Goal: Submit feedback/report problem

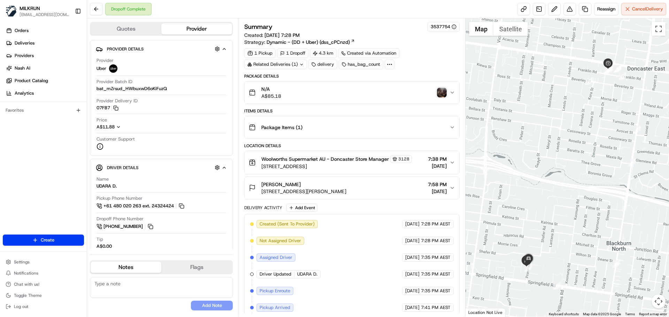
click at [440, 91] on img "button" at bounding box center [442, 93] width 10 height 10
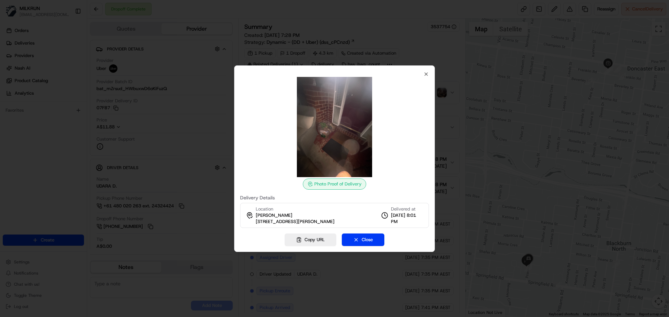
click at [419, 48] on div at bounding box center [334, 158] width 669 height 317
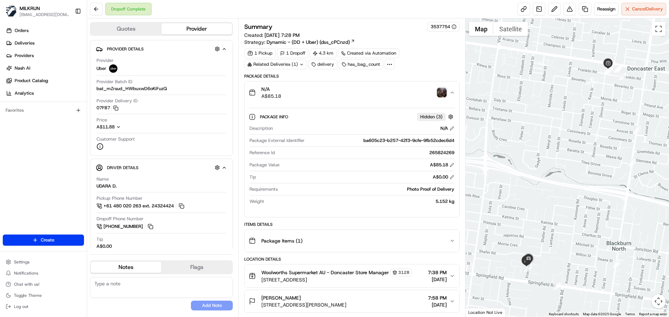
click at [385, 91] on div "N/A A$85.18" at bounding box center [349, 93] width 200 height 14
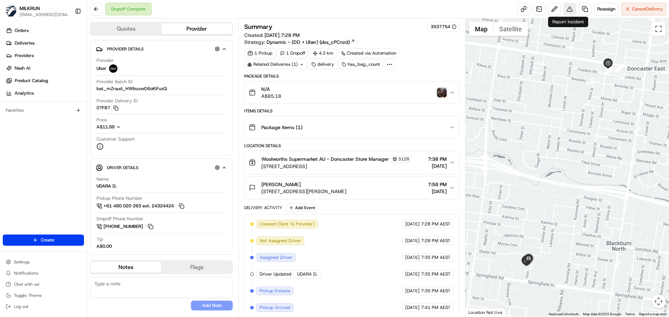
click at [566, 3] on button at bounding box center [569, 9] width 13 height 13
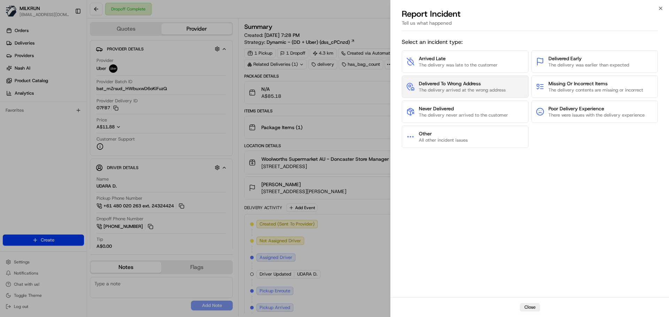
click at [491, 91] on span "The delivery arrived at the wrong address" at bounding box center [462, 90] width 87 height 6
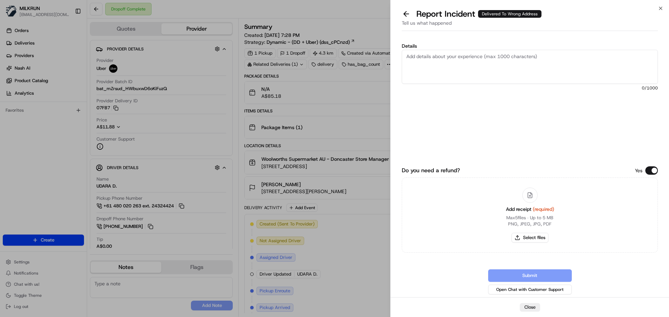
click at [478, 64] on textarea "Details" at bounding box center [530, 67] width 256 height 34
paste textarea "Delivered to the wrong address - please refund + delivery costs."
type textarea "Delivered to the wrong address - please refund + delivery costs."
click at [479, 114] on div "Details Delivered to the wrong address - please refund + delivery costs. 65 /10…" at bounding box center [530, 94] width 256 height 101
click at [538, 234] on button "Select files" at bounding box center [529, 238] width 37 height 10
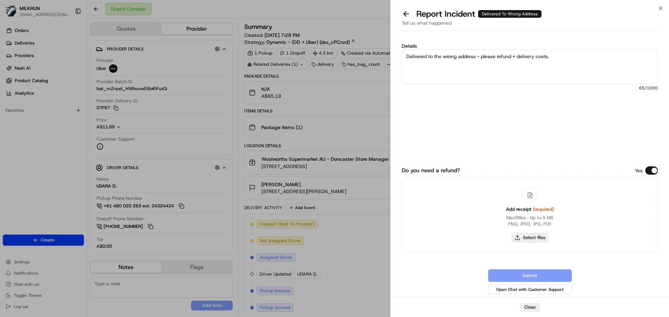
type input "C:\fakepath\Screenshot [DATE] 071043.png"
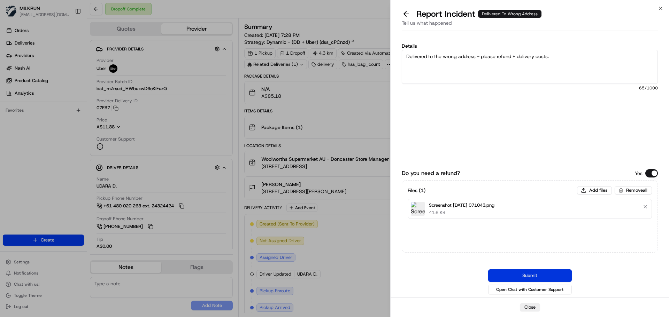
click at [510, 276] on button "Submit" at bounding box center [530, 276] width 84 height 13
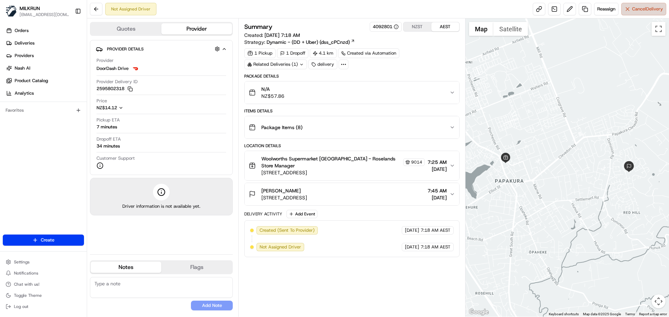
click at [628, 11] on button "Cancel Delivery" at bounding box center [643, 9] width 45 height 13
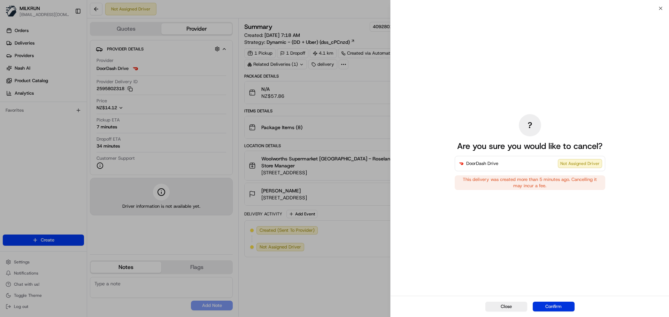
click at [548, 311] on button "Confirm" at bounding box center [554, 307] width 42 height 10
